Goal: Check status: Check status

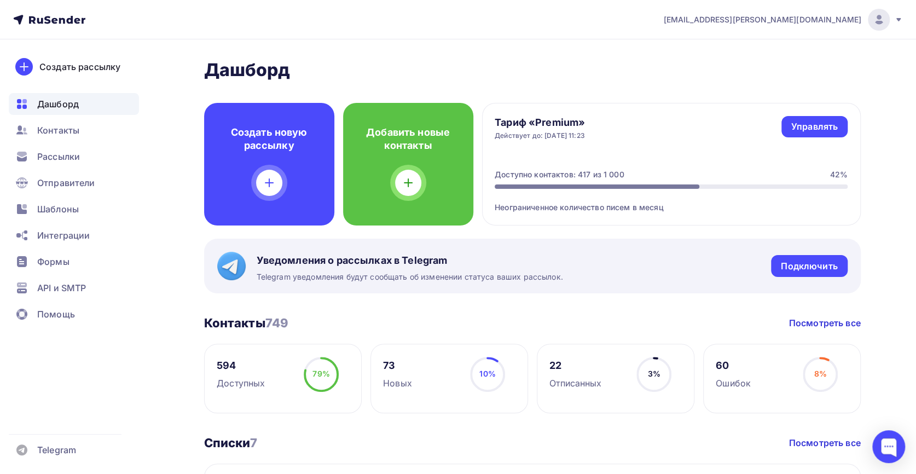
scroll to position [99, 0]
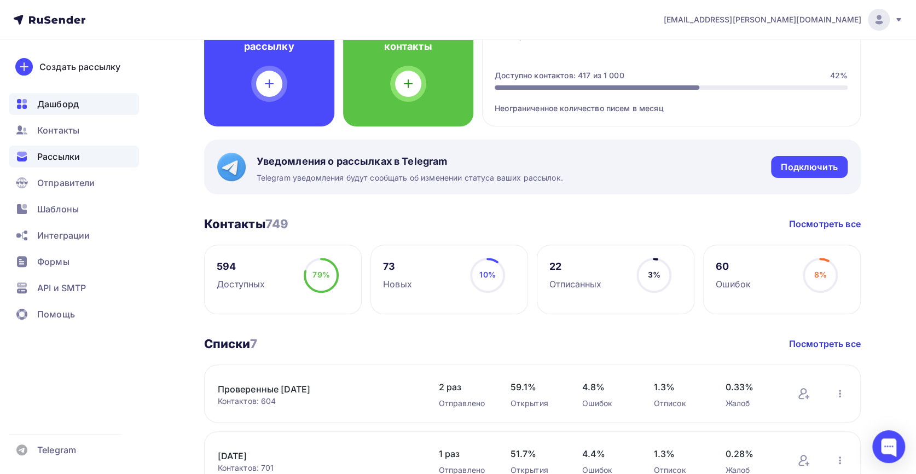
click at [48, 150] on span "Рассылки" at bounding box center [58, 156] width 43 height 13
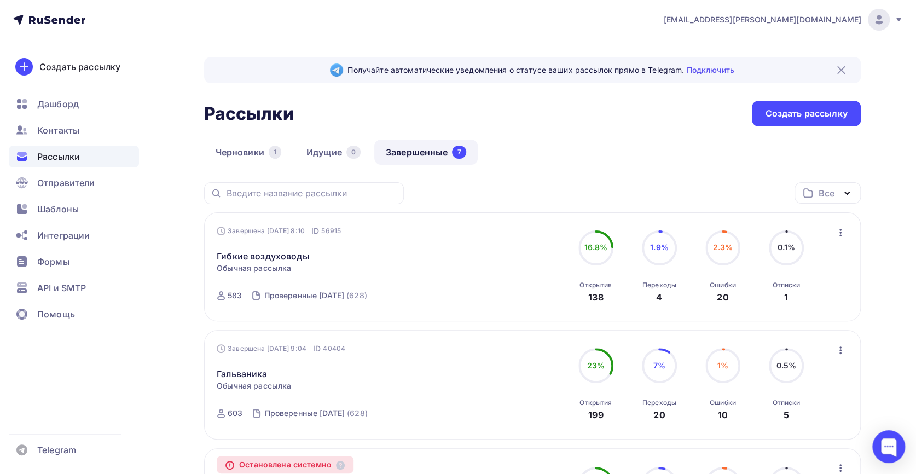
click at [388, 153] on link "Завершенные 7" at bounding box center [425, 152] width 103 height 25
click at [268, 254] on link "Гибкие воздуховоды" at bounding box center [263, 256] width 92 height 13
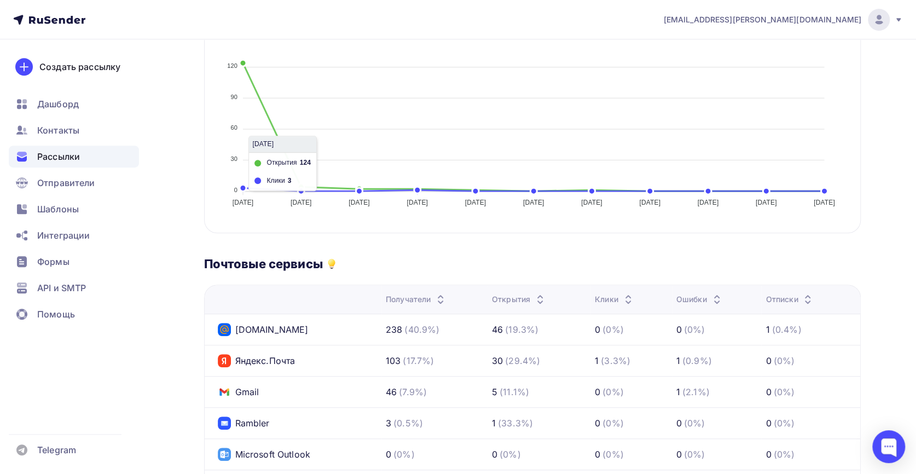
scroll to position [149, 0]
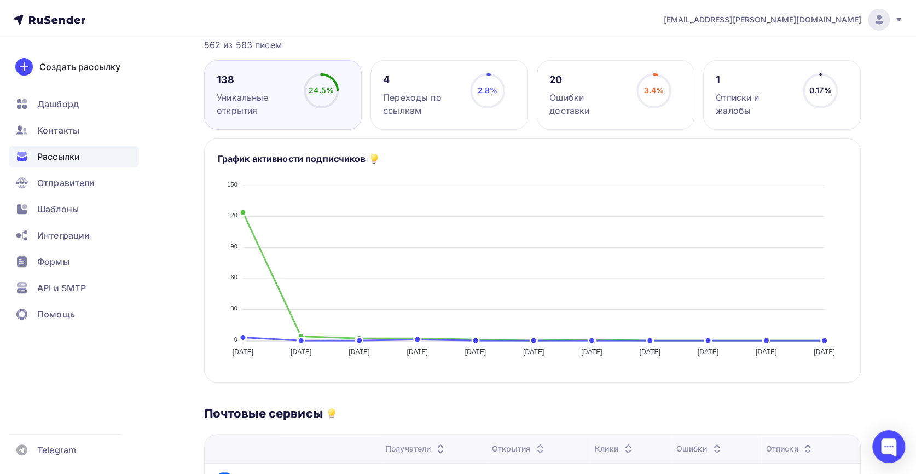
click at [432, 87] on div "4 Переходы по ссылкам" at bounding box center [421, 95] width 77 height 44
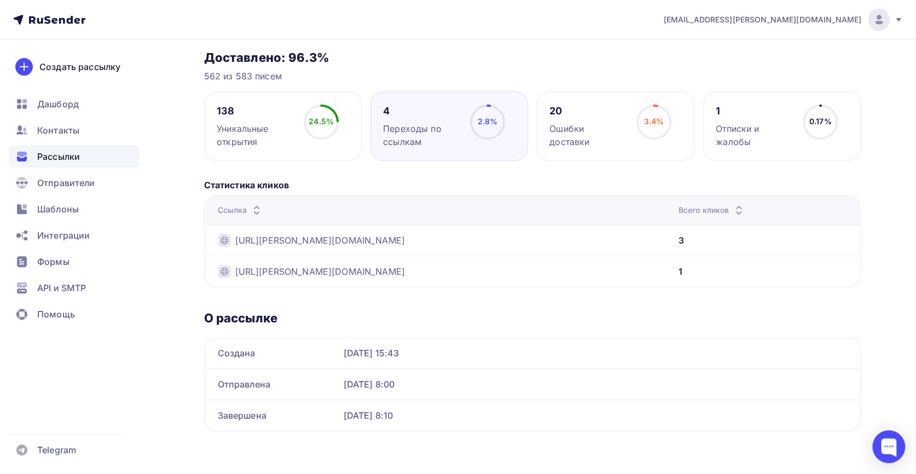
click at [602, 129] on div "Ошибки доставки" at bounding box center [588, 135] width 77 height 26
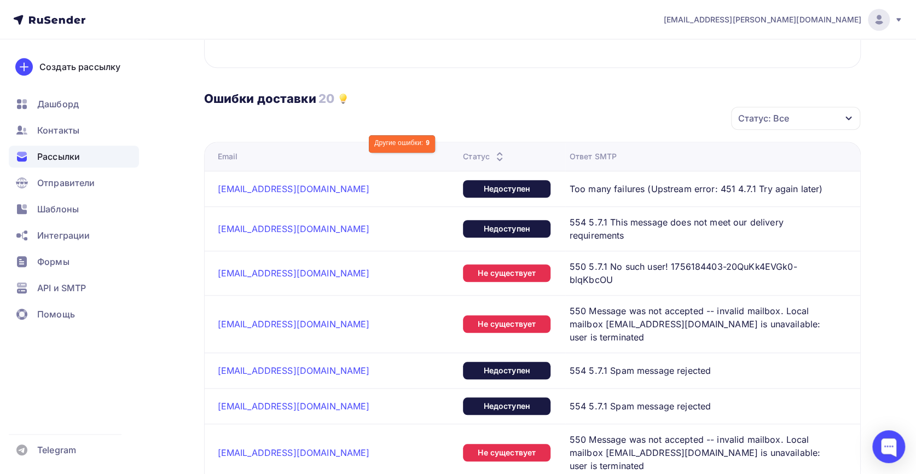
scroll to position [279, 0]
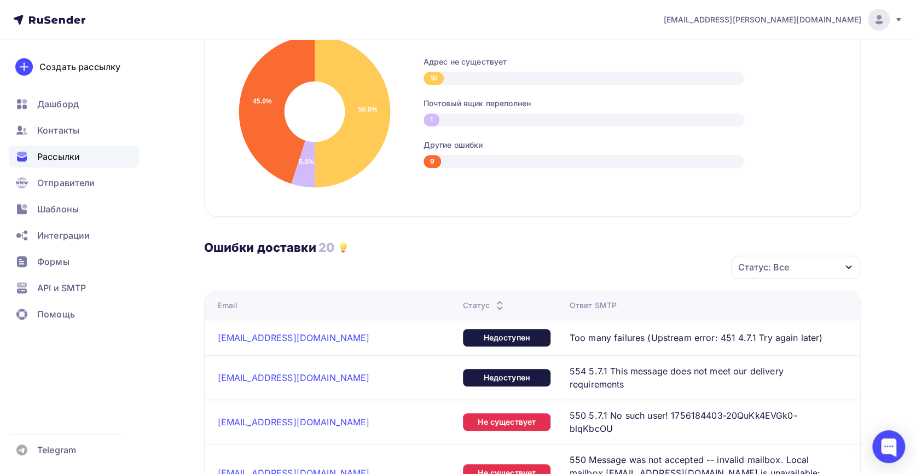
drag, startPoint x: 339, startPoint y: 245, endPoint x: 180, endPoint y: 207, distance: 164.2
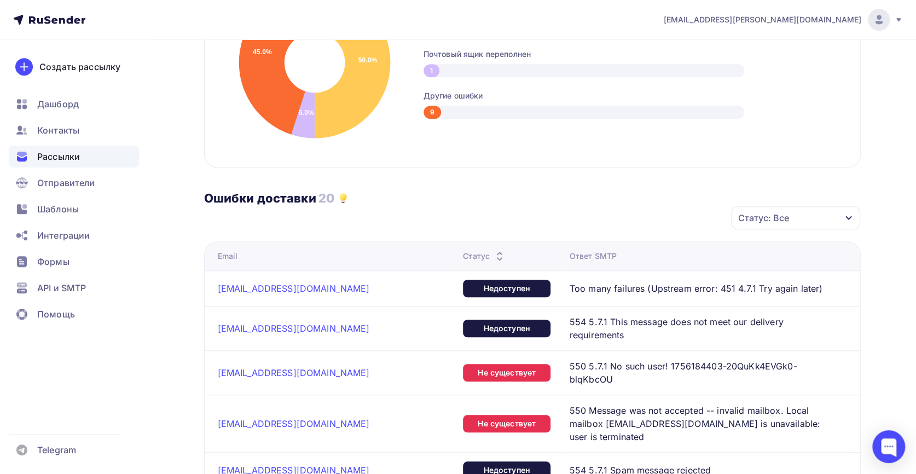
scroll to position [80, 0]
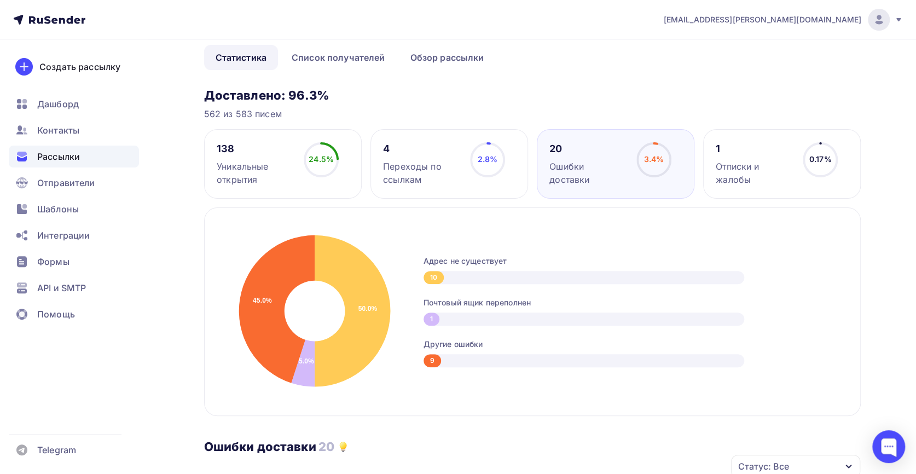
click at [245, 388] on icon "50.0% 5.0% 45.0%" at bounding box center [314, 312] width 175 height 164
